Goal: Navigation & Orientation: Understand site structure

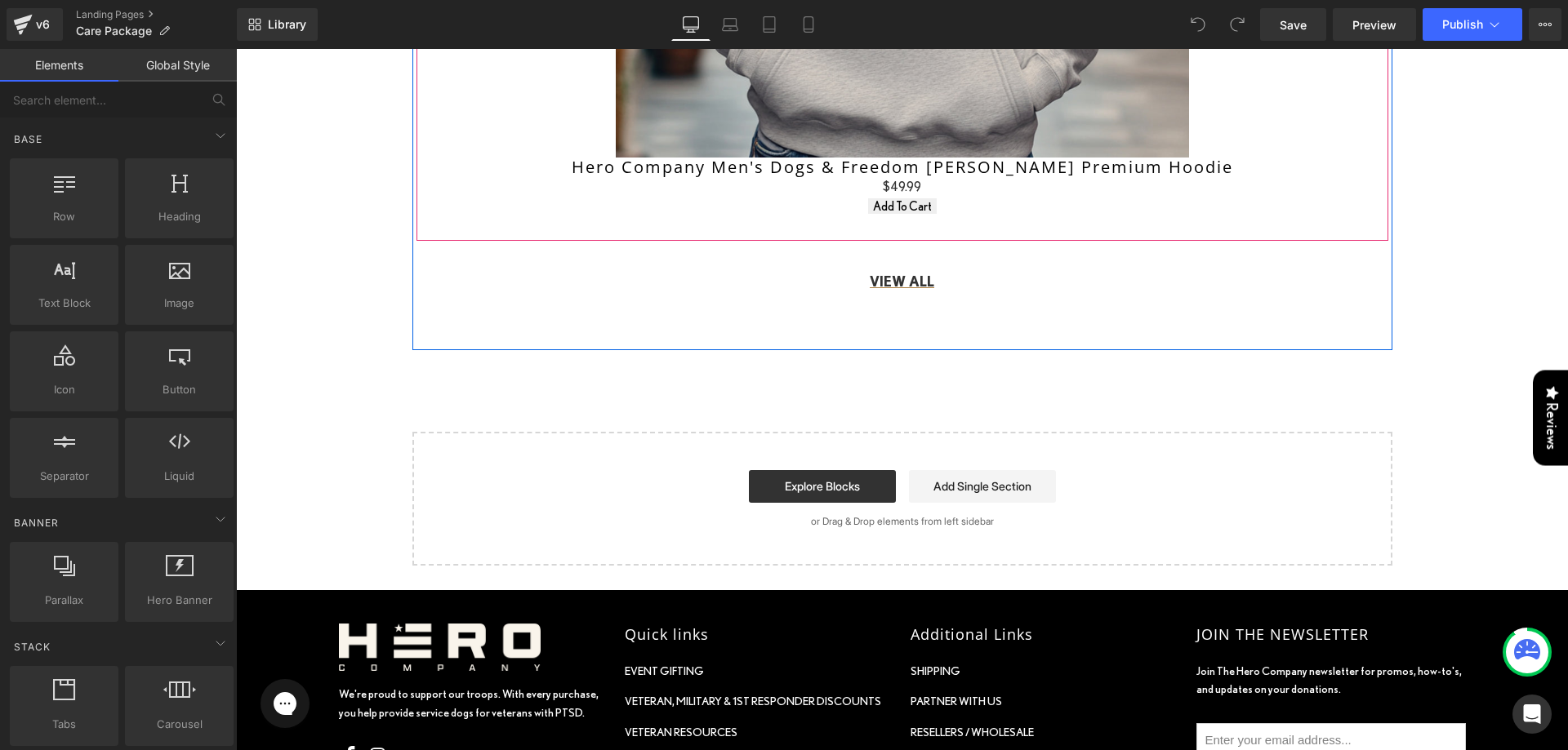
scroll to position [1388, 0]
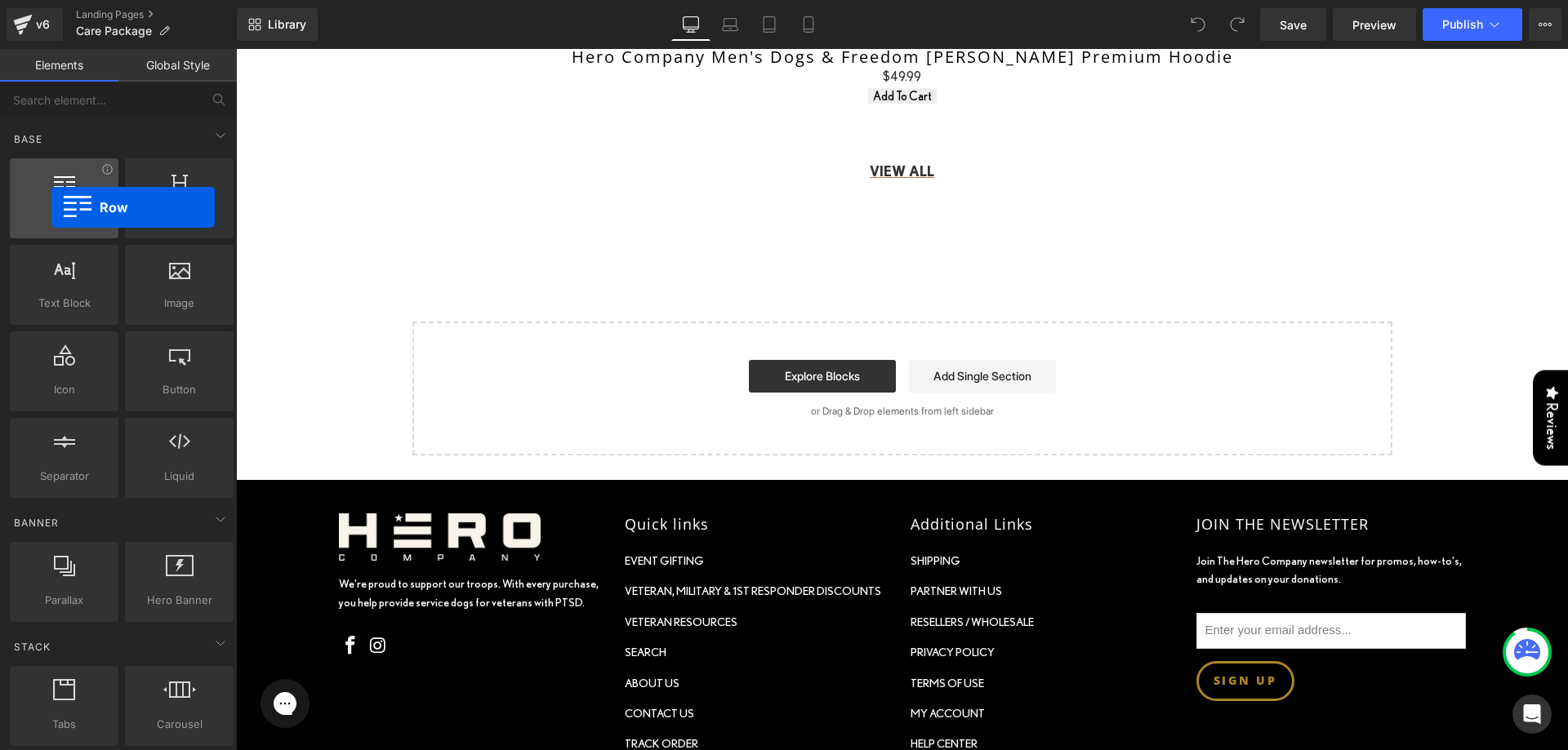
click at [50, 204] on div at bounding box center [64, 189] width 98 height 36
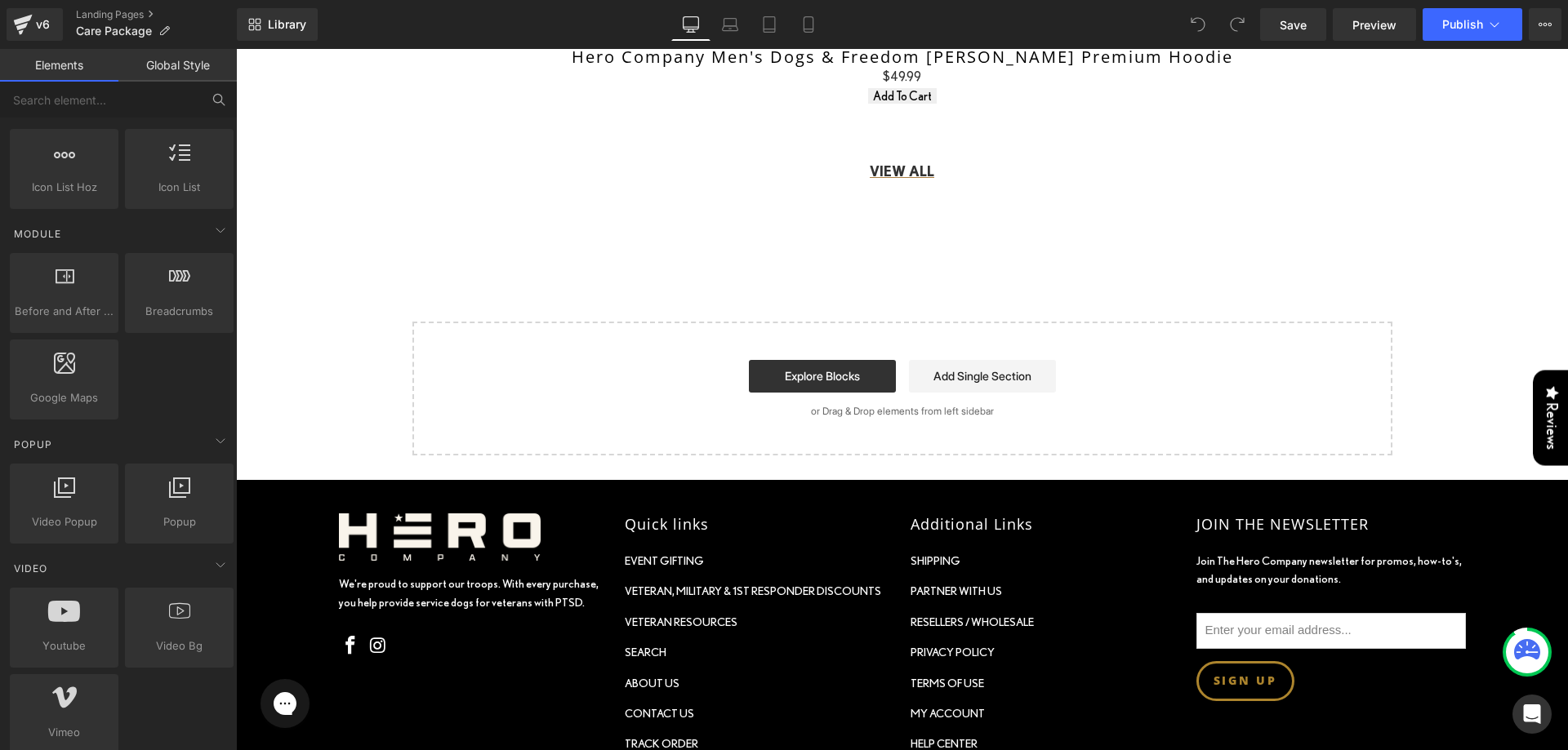
scroll to position [735, 0]
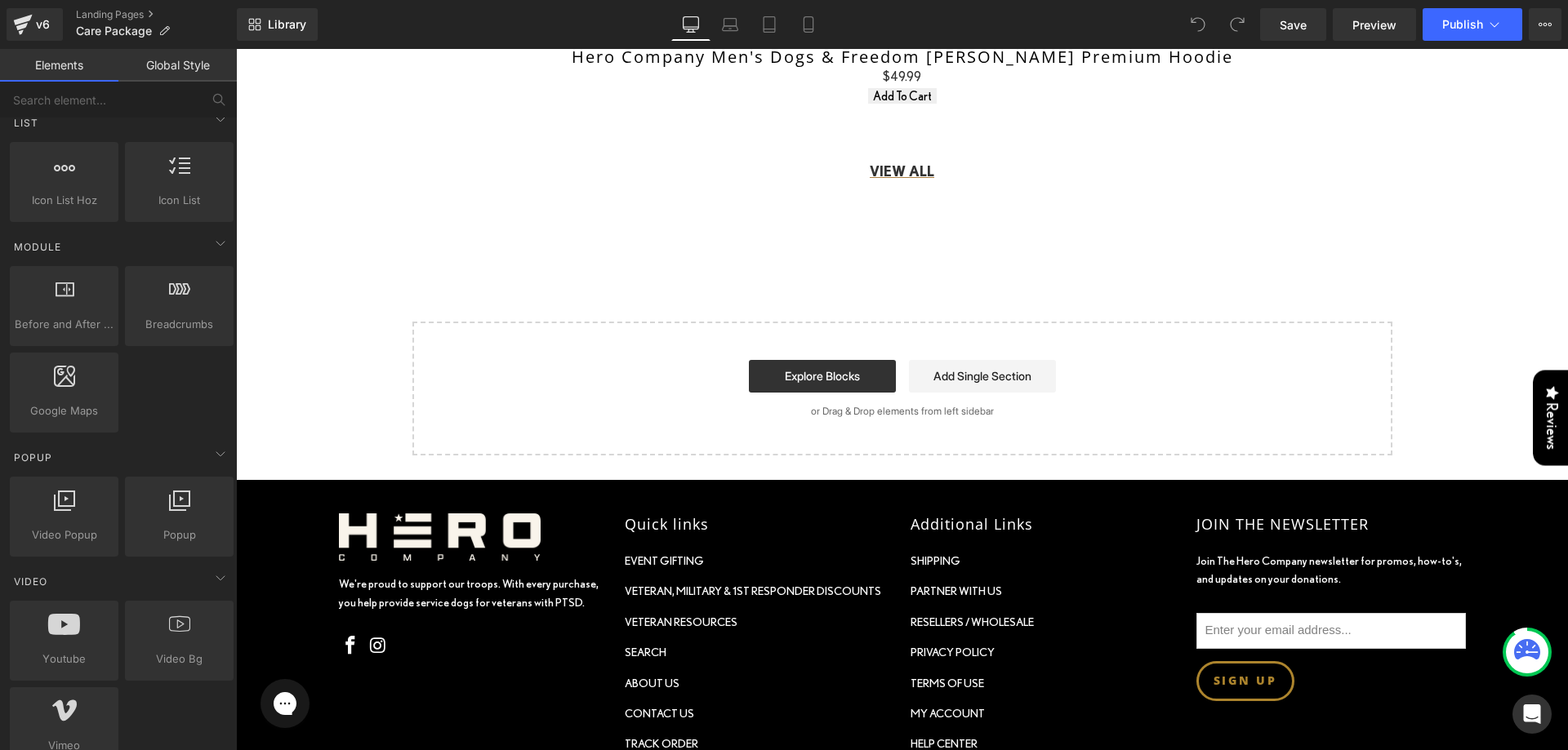
click at [194, 57] on link "Global Style" at bounding box center [178, 65] width 119 height 32
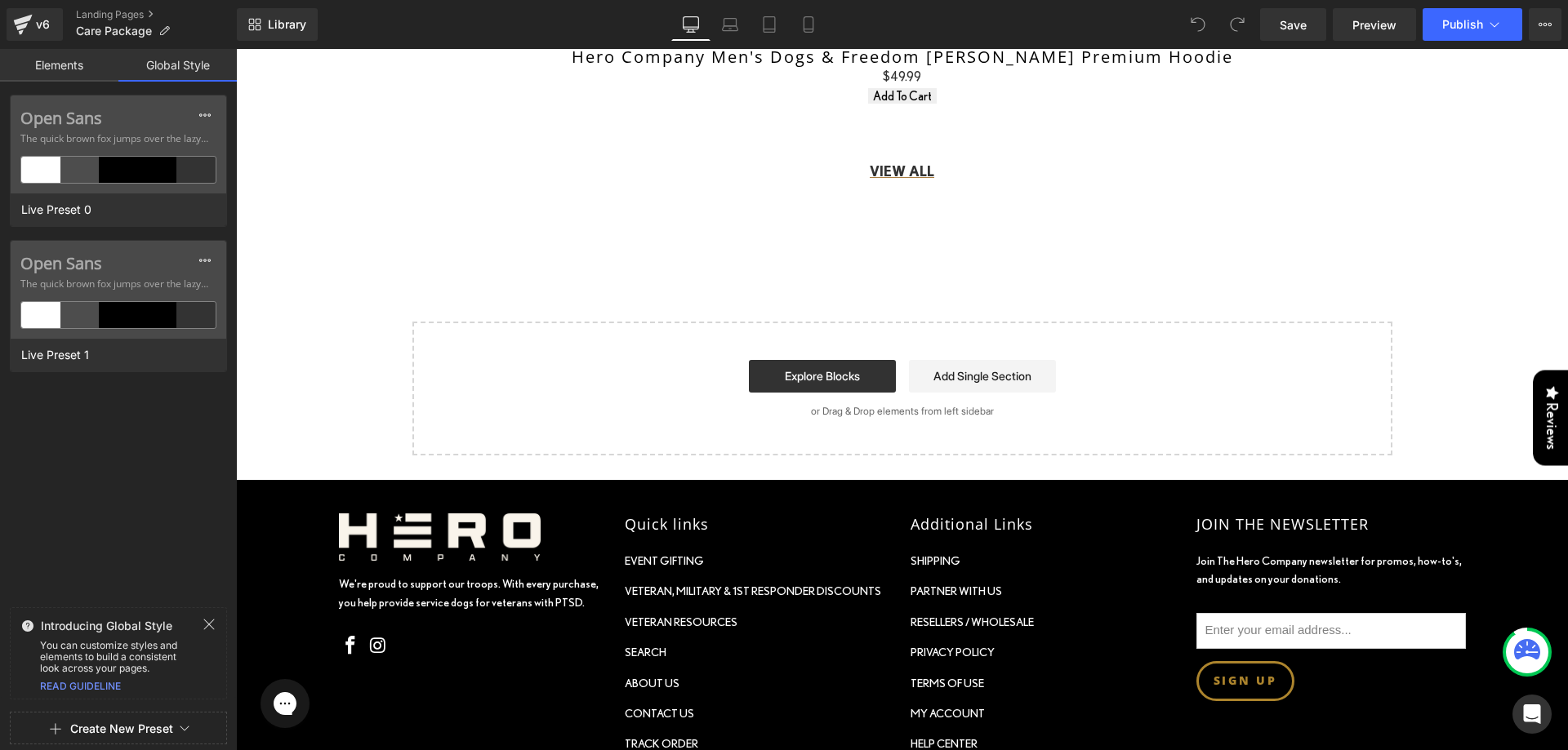
click at [61, 64] on link "Elements" at bounding box center [59, 65] width 119 height 32
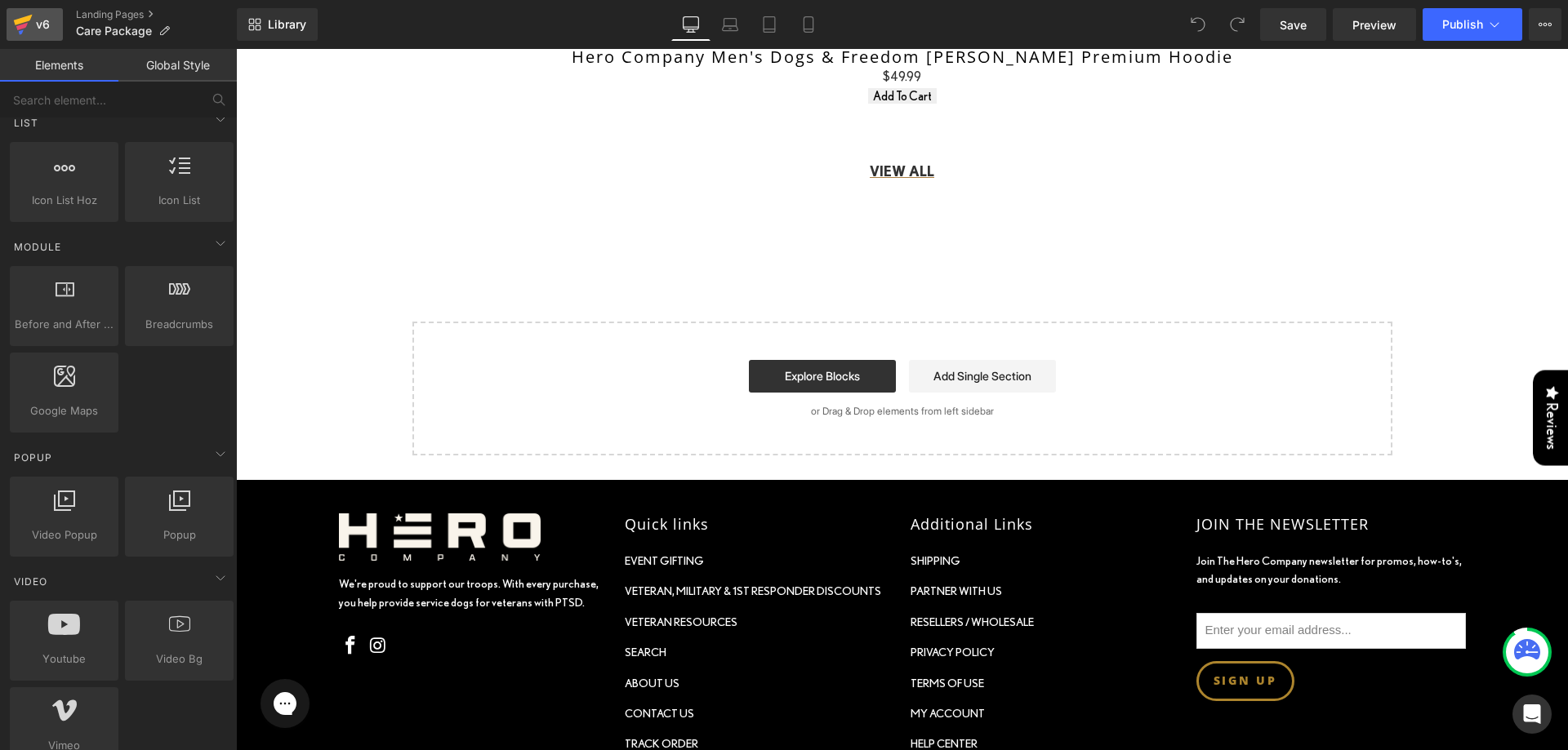
click at [36, 22] on div "v6" at bounding box center [42, 24] width 20 height 21
